Goal: Information Seeking & Learning: Learn about a topic

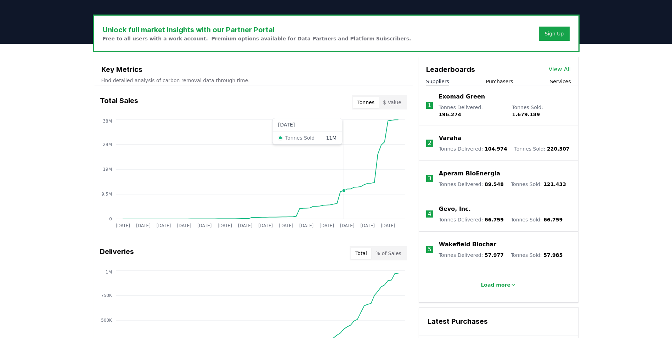
scroll to position [204, 0]
click at [396, 99] on button "$ Value" at bounding box center [392, 101] width 27 height 11
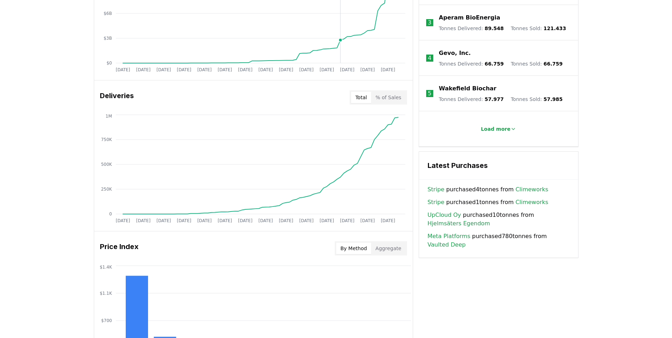
scroll to position [360, 0]
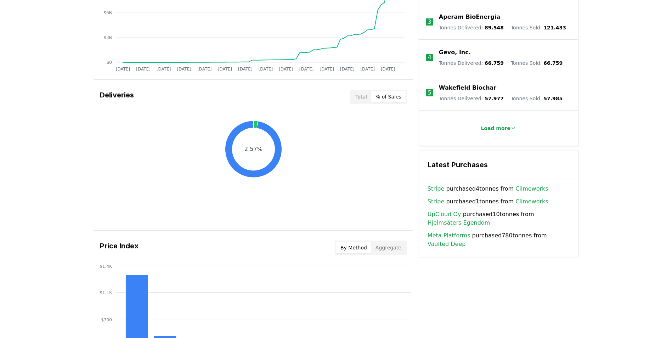
click at [397, 96] on button "% of Sales" at bounding box center [388, 96] width 34 height 11
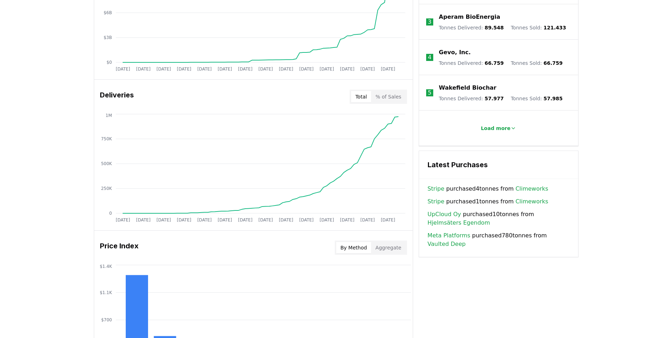
click at [368, 99] on button "Total" at bounding box center [361, 96] width 20 height 11
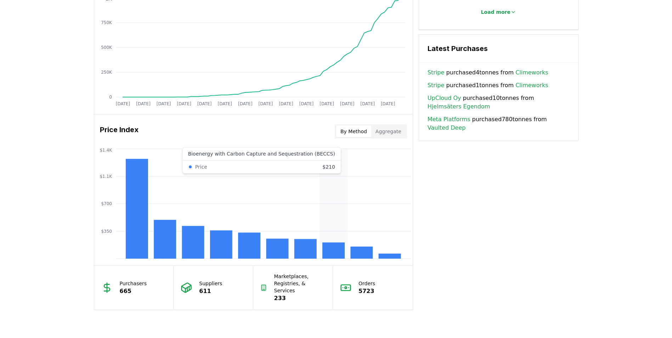
scroll to position [477, 0]
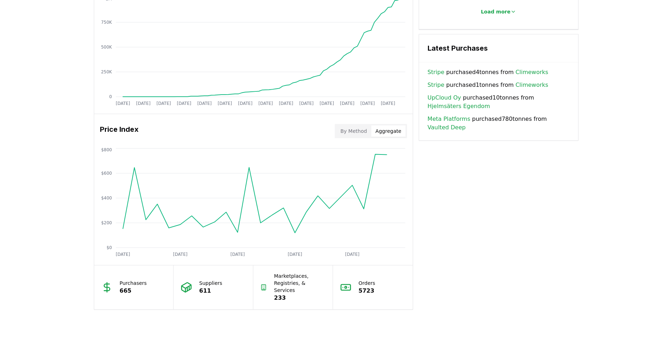
click at [385, 128] on button "Aggregate" at bounding box center [388, 130] width 34 height 11
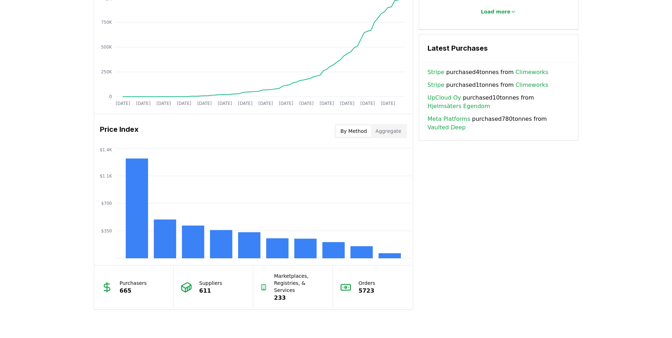
click at [363, 128] on button "By Method" at bounding box center [353, 130] width 35 height 11
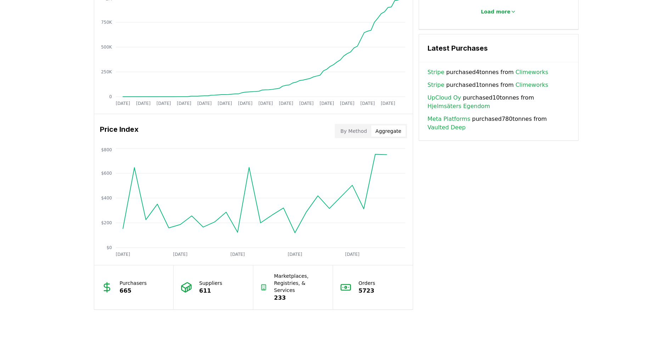
click at [384, 131] on button "Aggregate" at bounding box center [388, 130] width 34 height 11
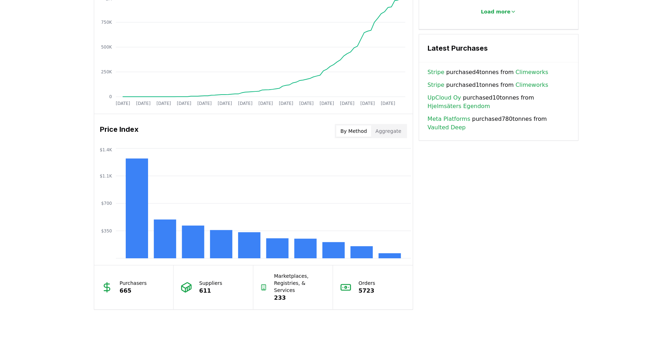
click at [354, 133] on button "By Method" at bounding box center [353, 130] width 35 height 11
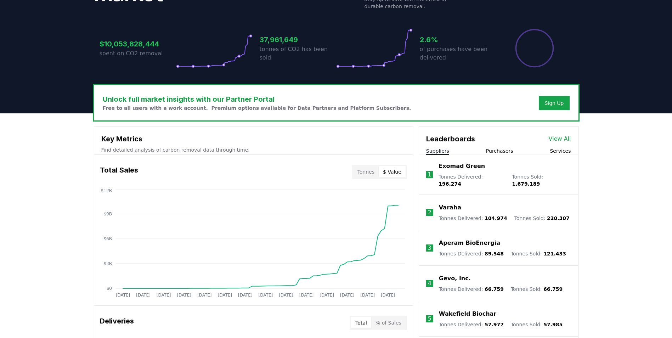
scroll to position [136, 0]
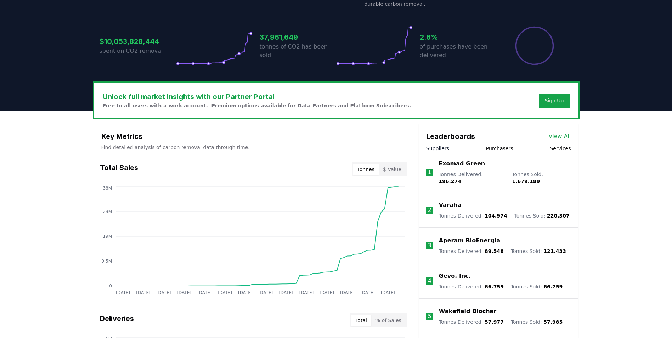
click at [366, 169] on button "Tonnes" at bounding box center [366, 169] width 26 height 11
click at [387, 167] on button "$ Value" at bounding box center [392, 169] width 27 height 11
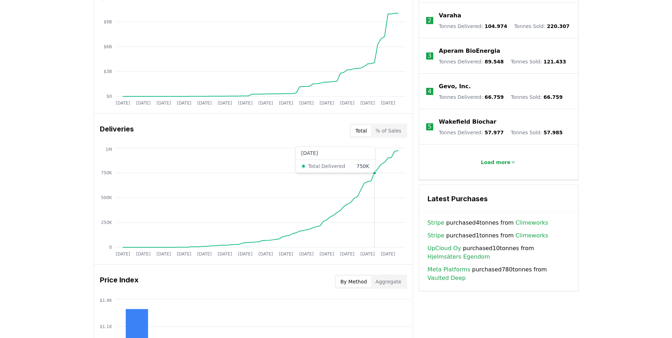
scroll to position [326, 0]
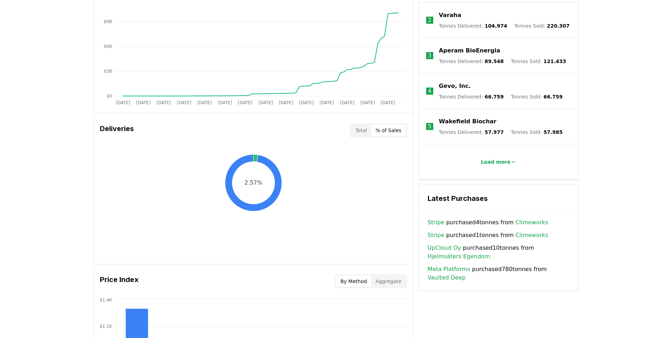
drag, startPoint x: 391, startPoint y: 130, endPoint x: 381, endPoint y: 272, distance: 142.8
click at [381, 272] on div "Total Sales Tonnes $ Value [DATE] [DATE] [DATE] [DATE] [DATE] [DATE] [DATE] [DA…" at bounding box center [253, 188] width 319 height 453
